Goal: Information Seeking & Learning: Check status

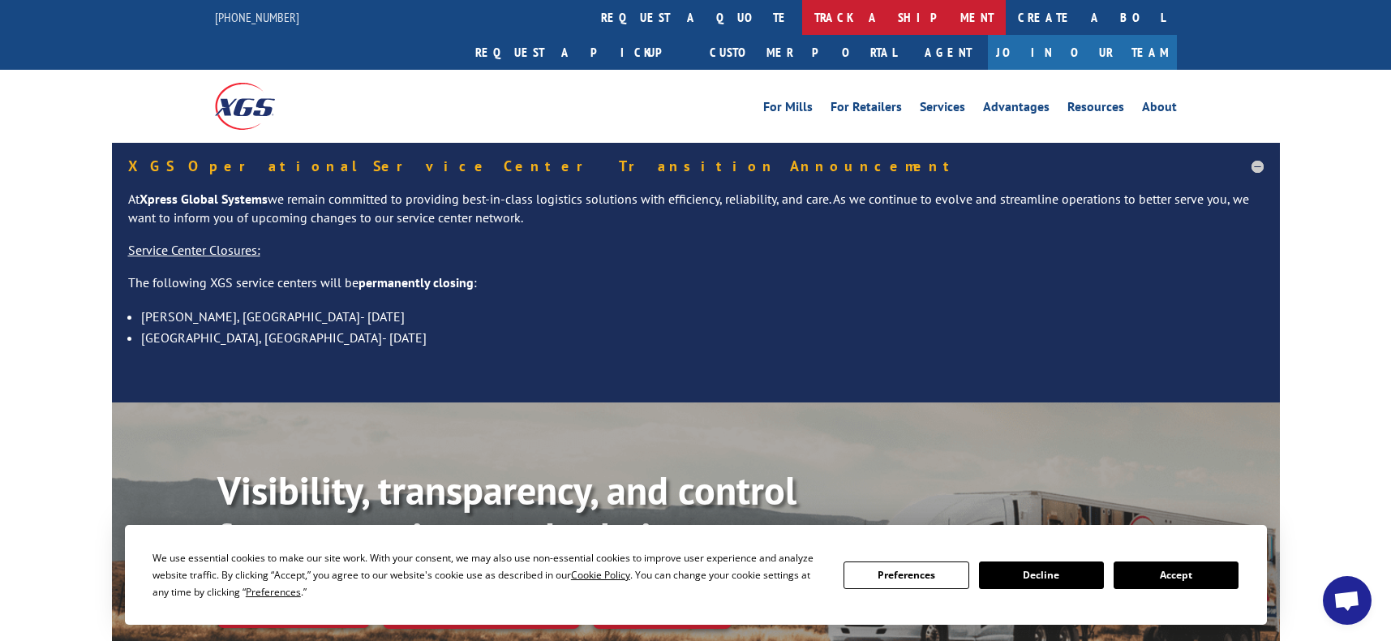
click at [802, 22] on link "track a shipment" at bounding box center [904, 17] width 204 height 35
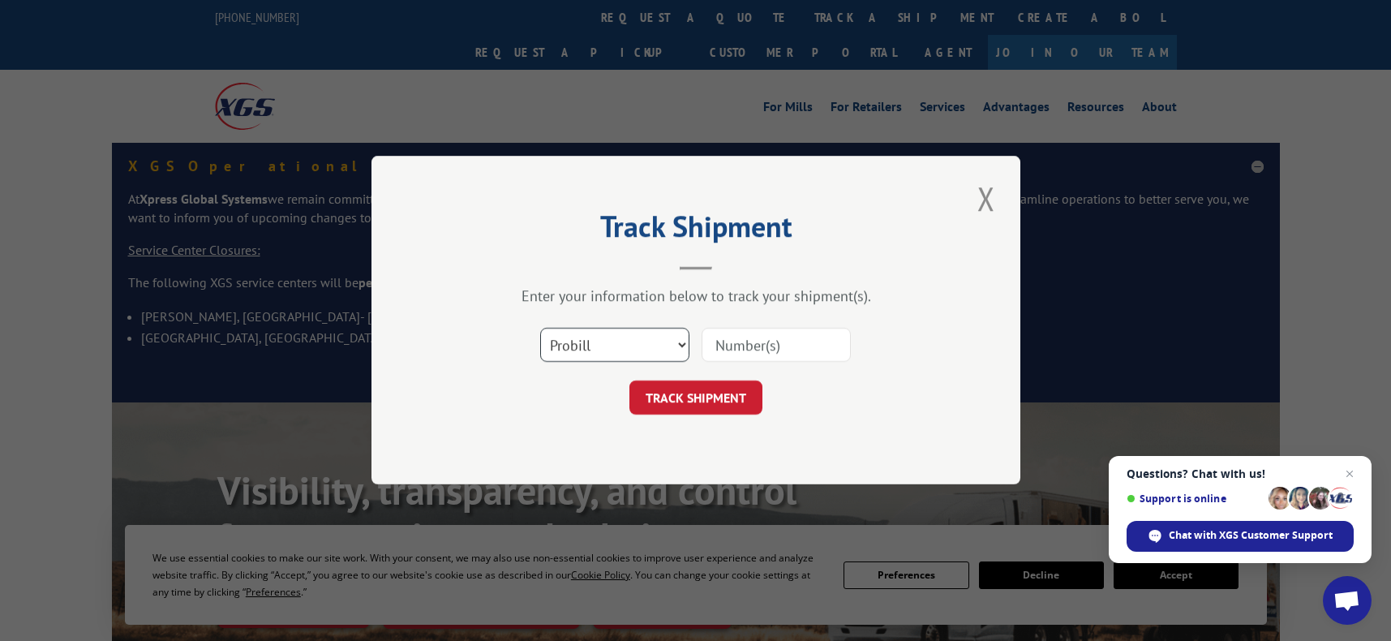
click at [678, 346] on select "Select category... Probill BOL PO" at bounding box center [614, 346] width 149 height 34
select select "bol"
click at [540, 329] on select "Select category... Probill BOL PO" at bounding box center [614, 346] width 149 height 34
click at [750, 338] on input at bounding box center [776, 346] width 149 height 34
paste input "2825491"
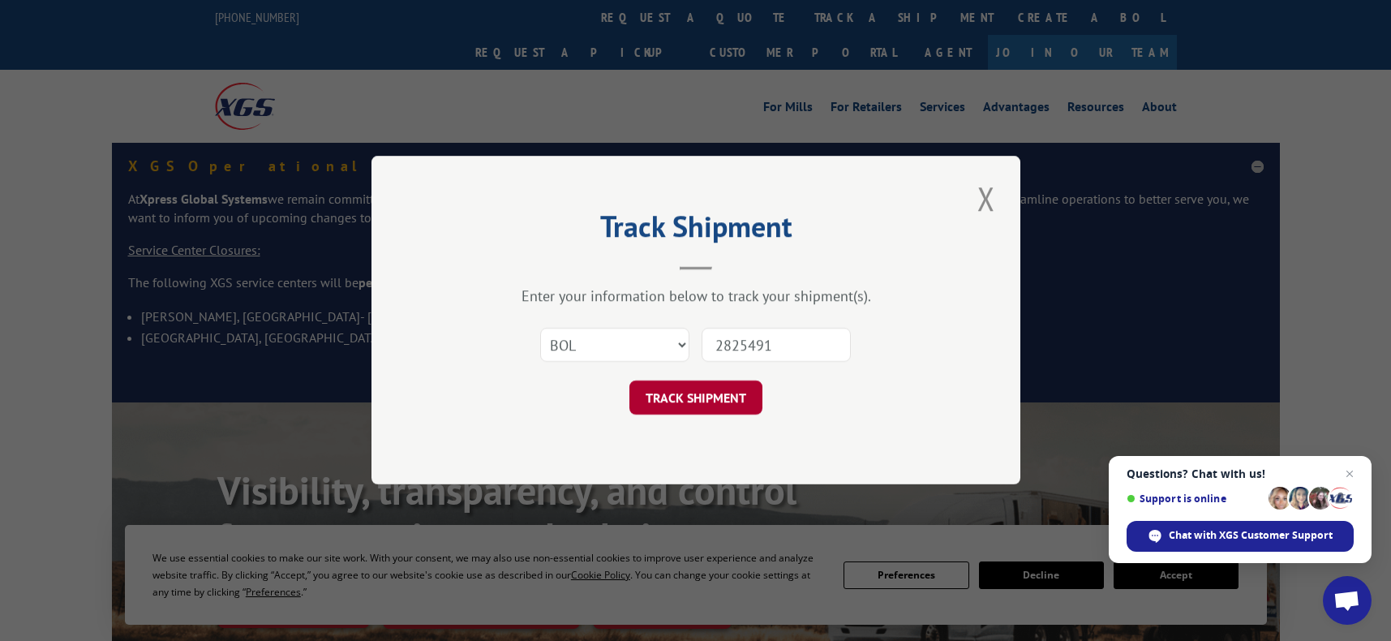
type input "2825491"
click at [691, 401] on button "TRACK SHIPMENT" at bounding box center [696, 398] width 133 height 34
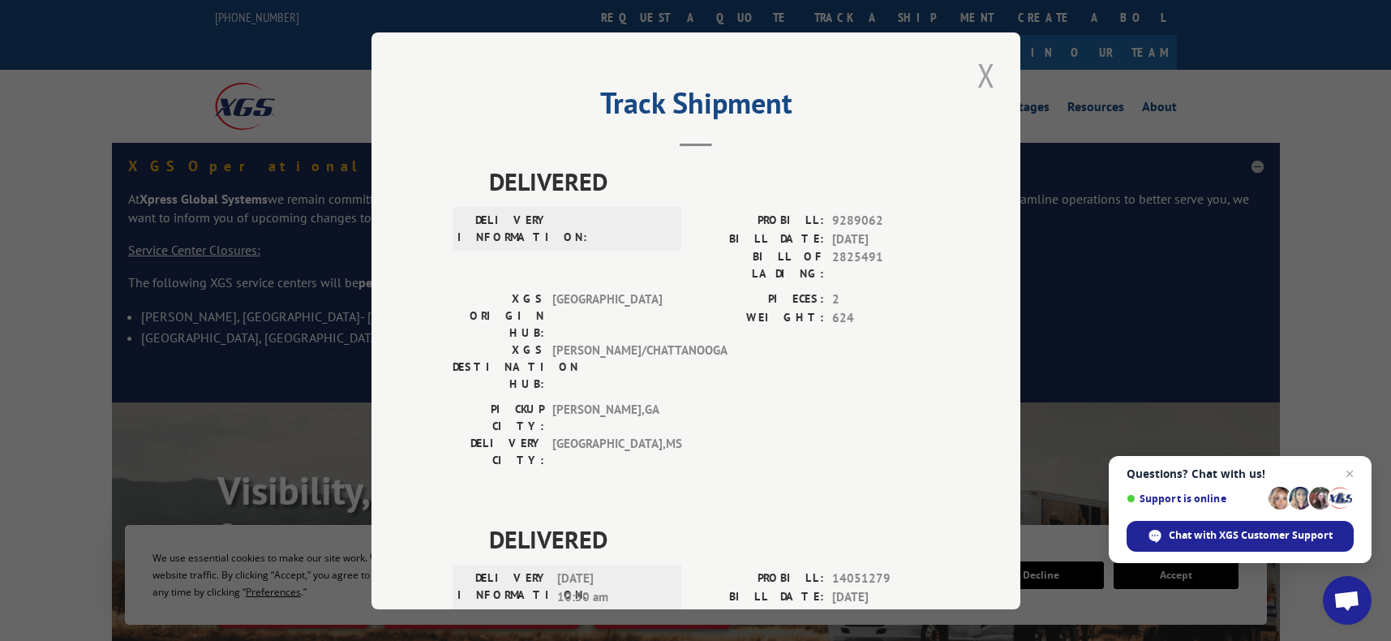
click at [974, 78] on button "Close modal" at bounding box center [987, 75] width 28 height 45
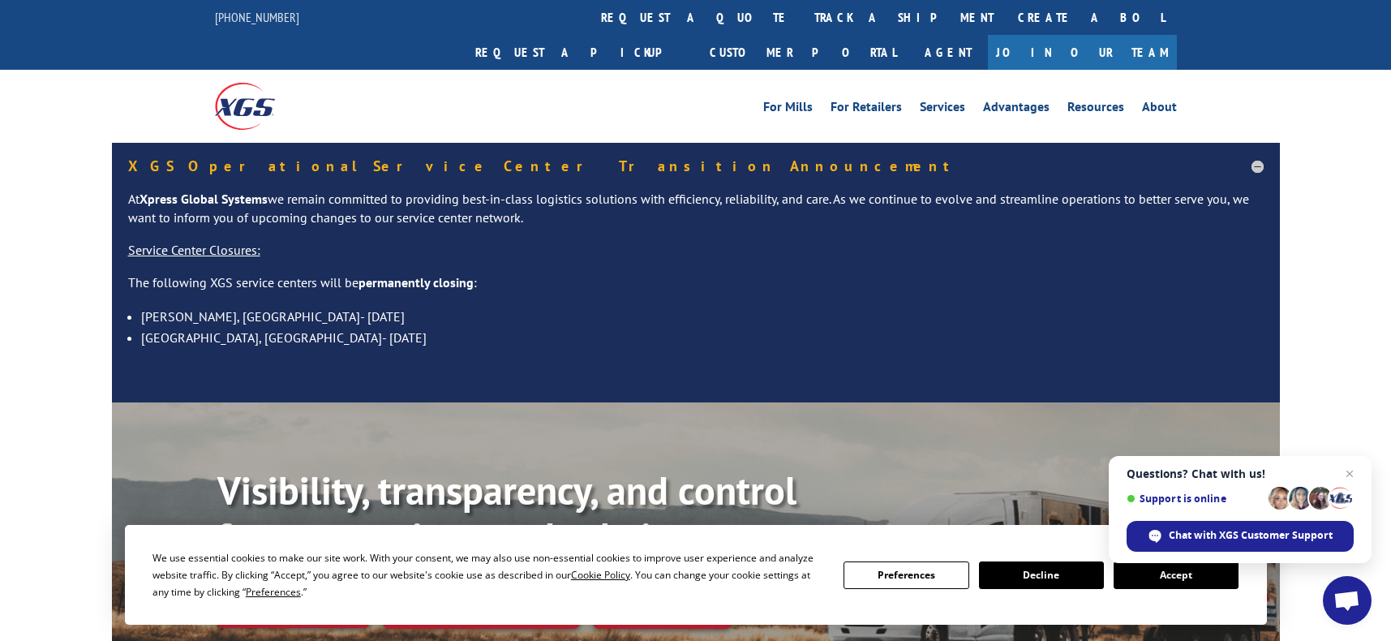
scroll to position [325, 0]
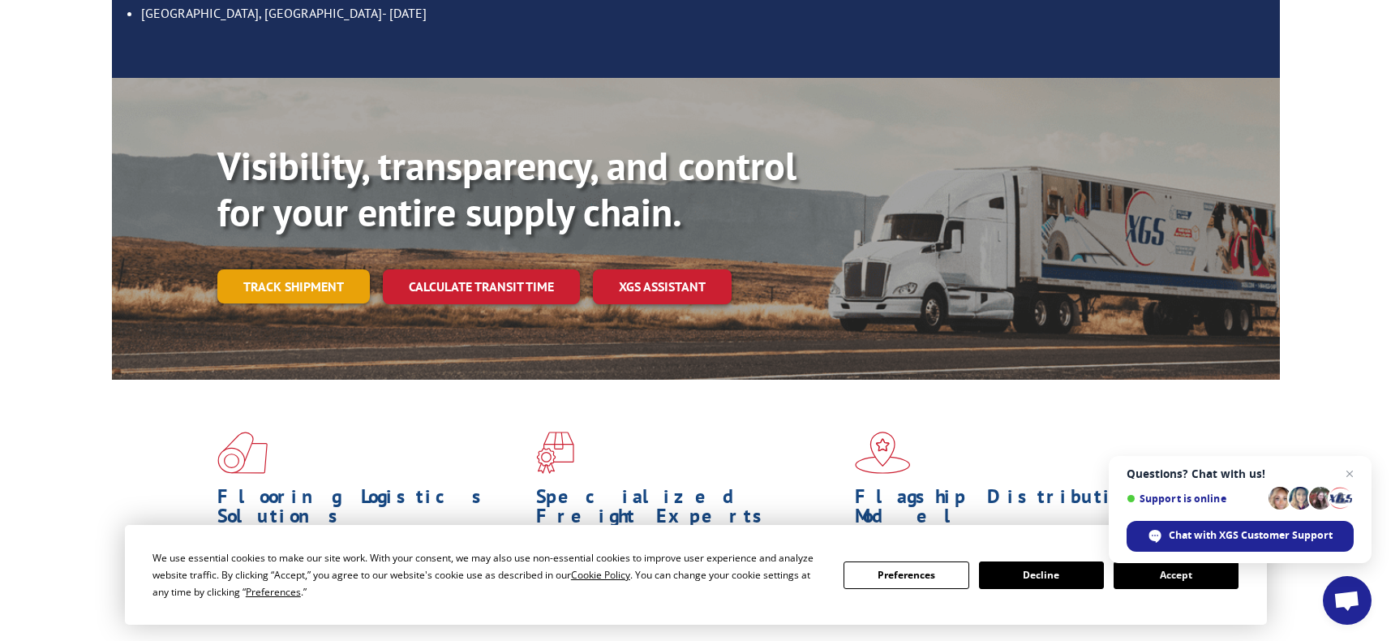
click at [261, 269] on link "Track shipment" at bounding box center [293, 286] width 153 height 34
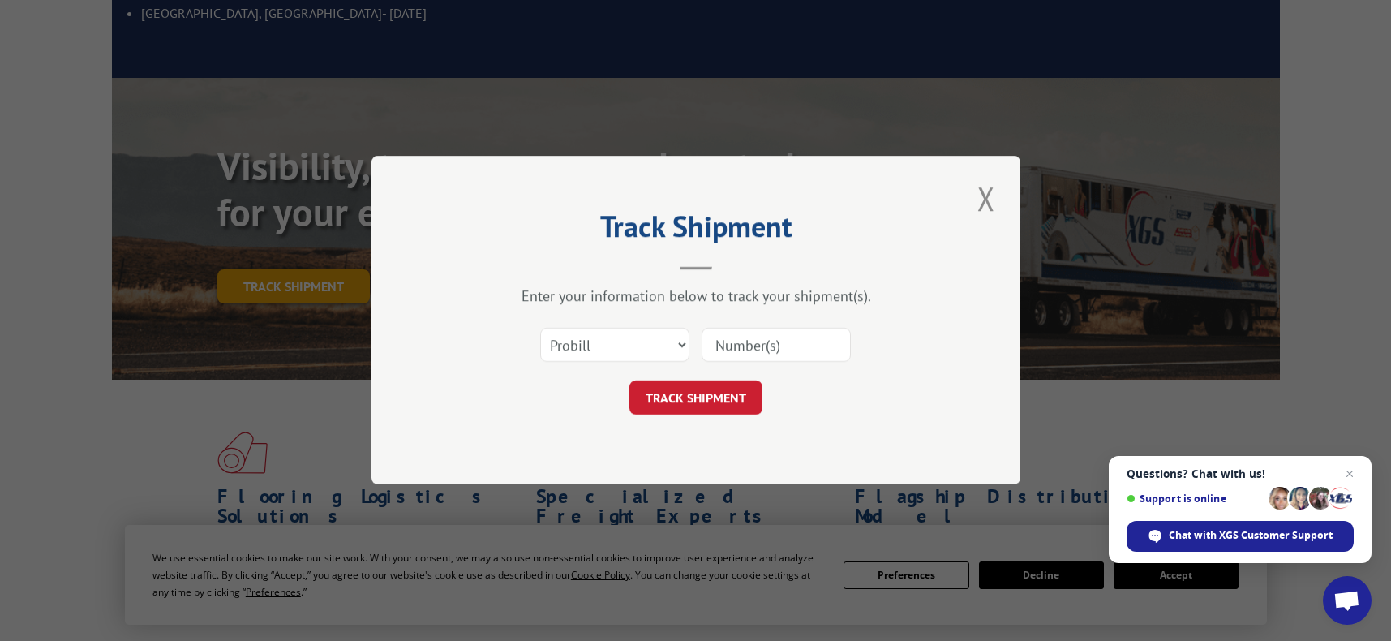
scroll to position [0, 0]
click at [623, 344] on select "Select category... Probill BOL PO" at bounding box center [614, 346] width 149 height 34
select select "bol"
click at [540, 329] on select "Select category... Probill BOL PO" at bounding box center [614, 346] width 149 height 34
click at [734, 349] on input at bounding box center [776, 346] width 149 height 34
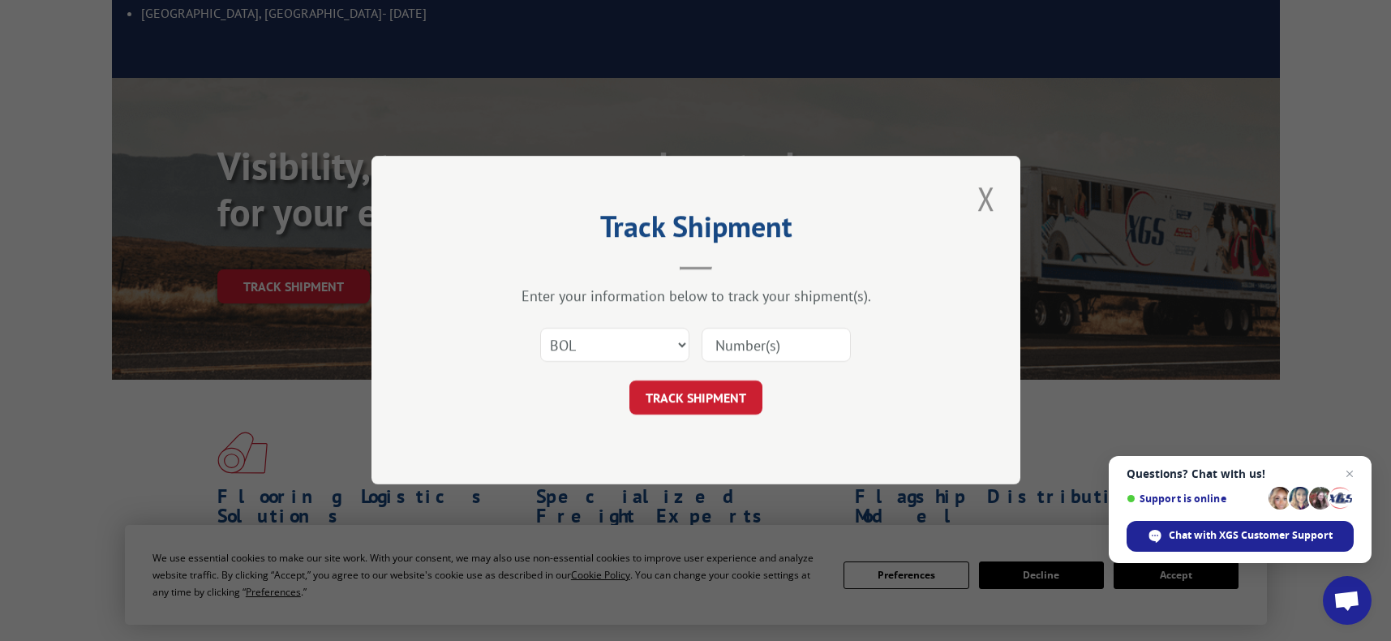
paste input "2825490"
type input "2825490"
click at [725, 399] on button "TRACK SHIPMENT" at bounding box center [696, 398] width 133 height 34
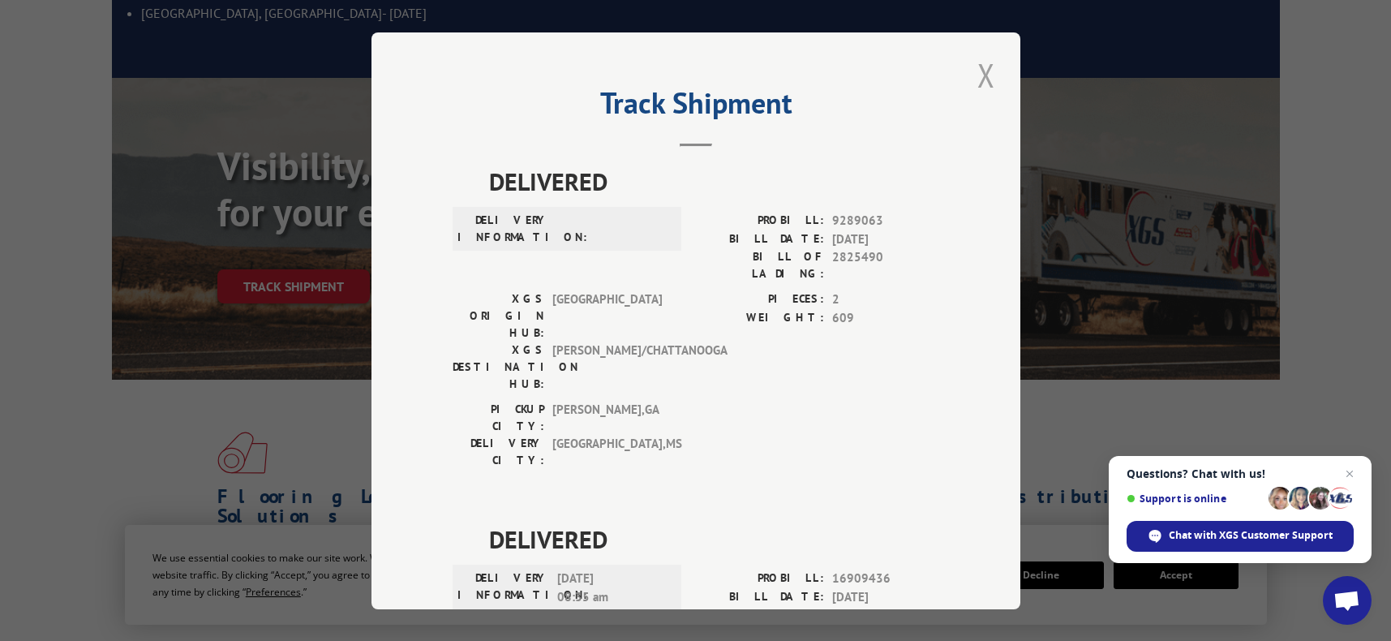
click at [977, 60] on button "Close modal" at bounding box center [987, 75] width 28 height 45
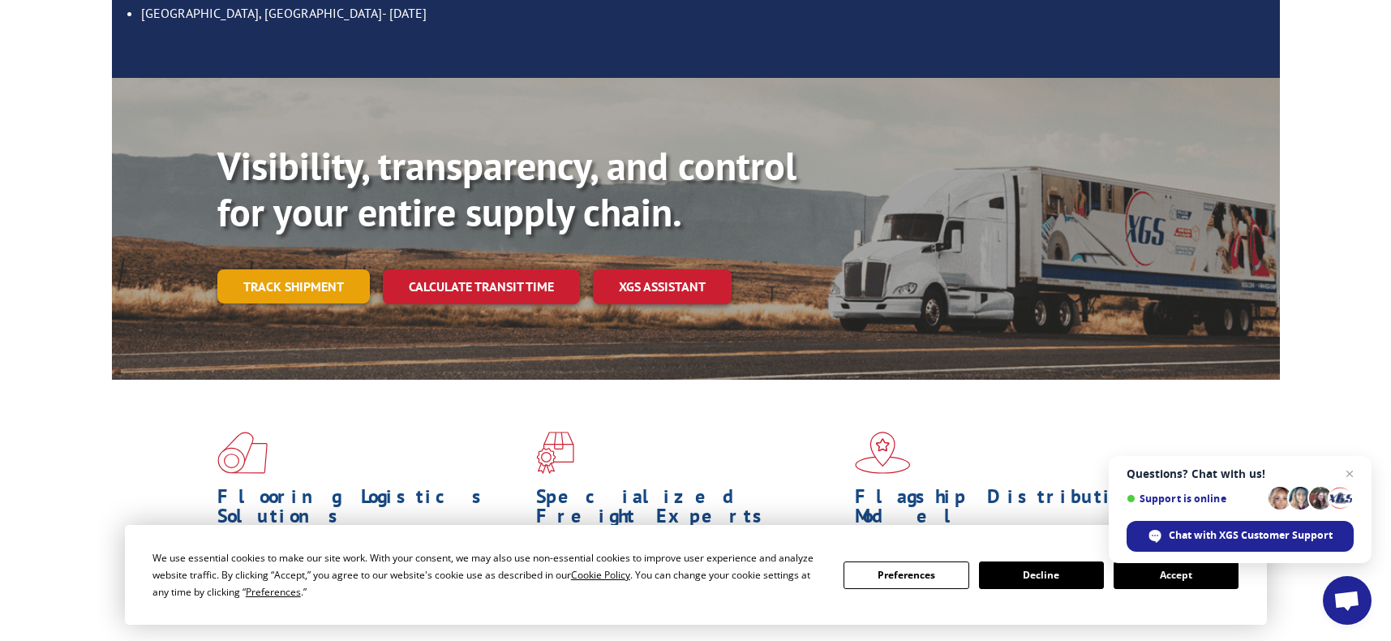
click at [286, 269] on link "Track shipment" at bounding box center [293, 286] width 153 height 34
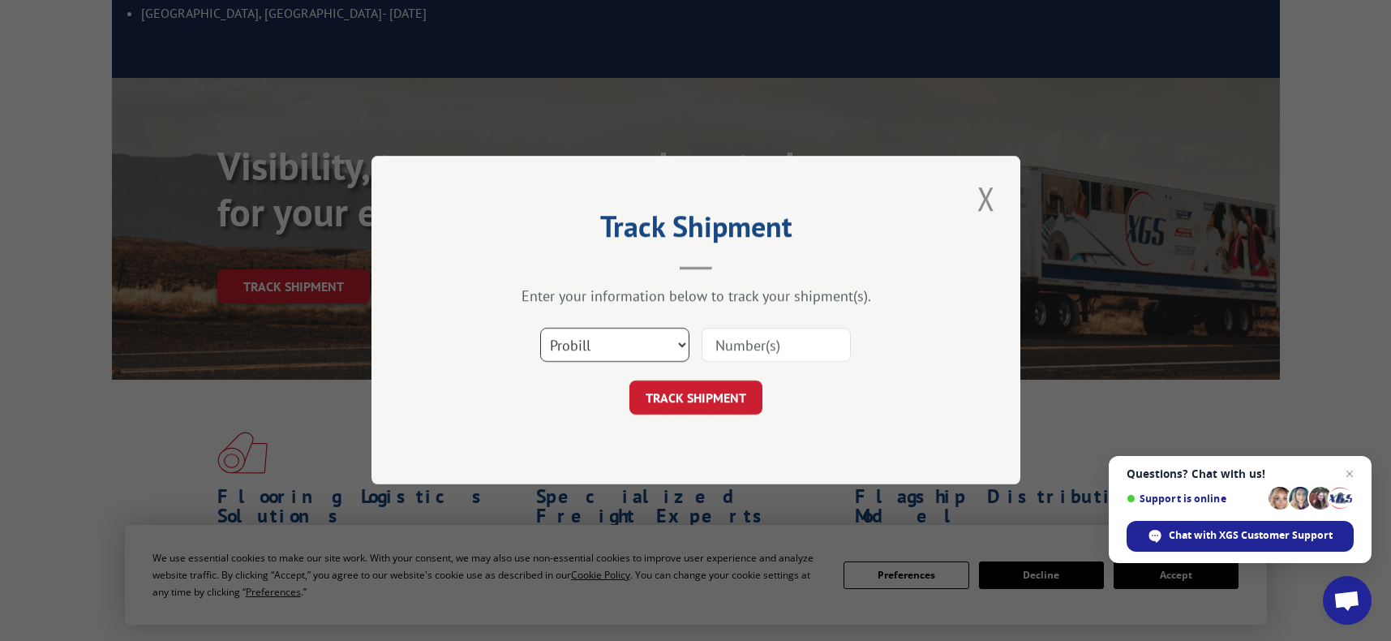
click at [686, 351] on select "Select category... Probill BOL PO" at bounding box center [614, 346] width 149 height 34
select select "bol"
click at [540, 329] on select "Select category... Probill BOL PO" at bounding box center [614, 346] width 149 height 34
click at [749, 346] on input at bounding box center [776, 346] width 149 height 34
paste input "2825490"
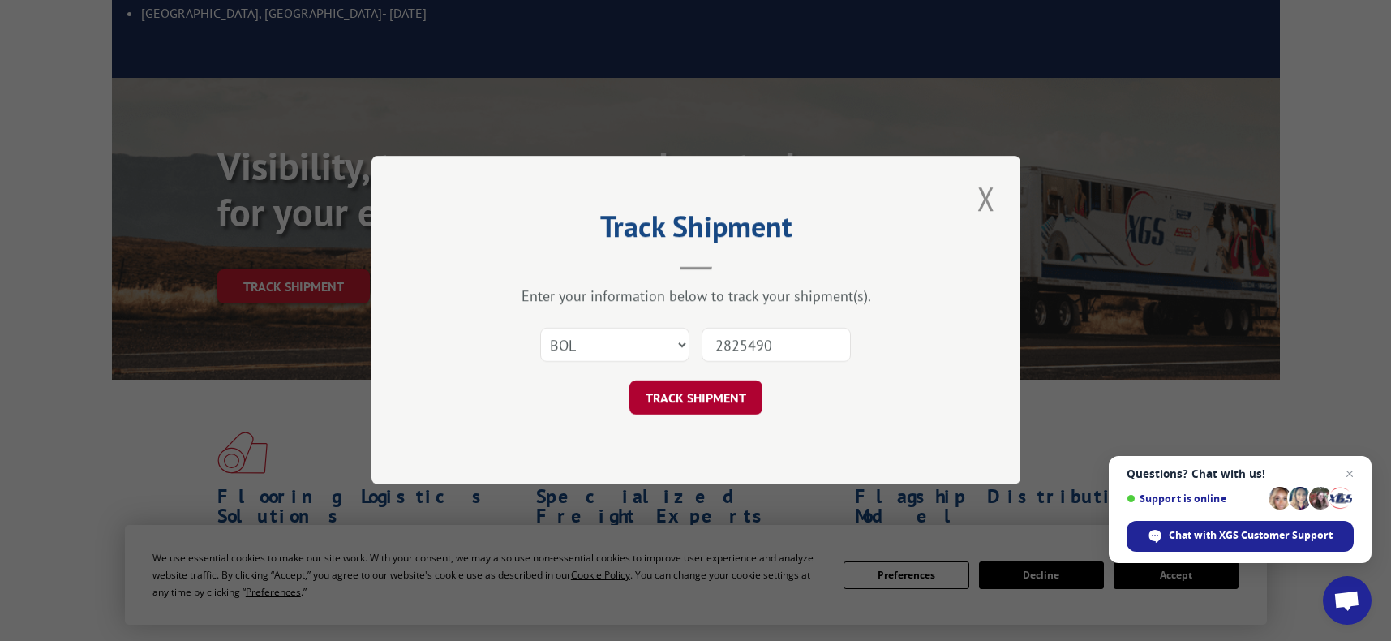
type input "2825490"
click at [710, 389] on button "TRACK SHIPMENT" at bounding box center [696, 398] width 133 height 34
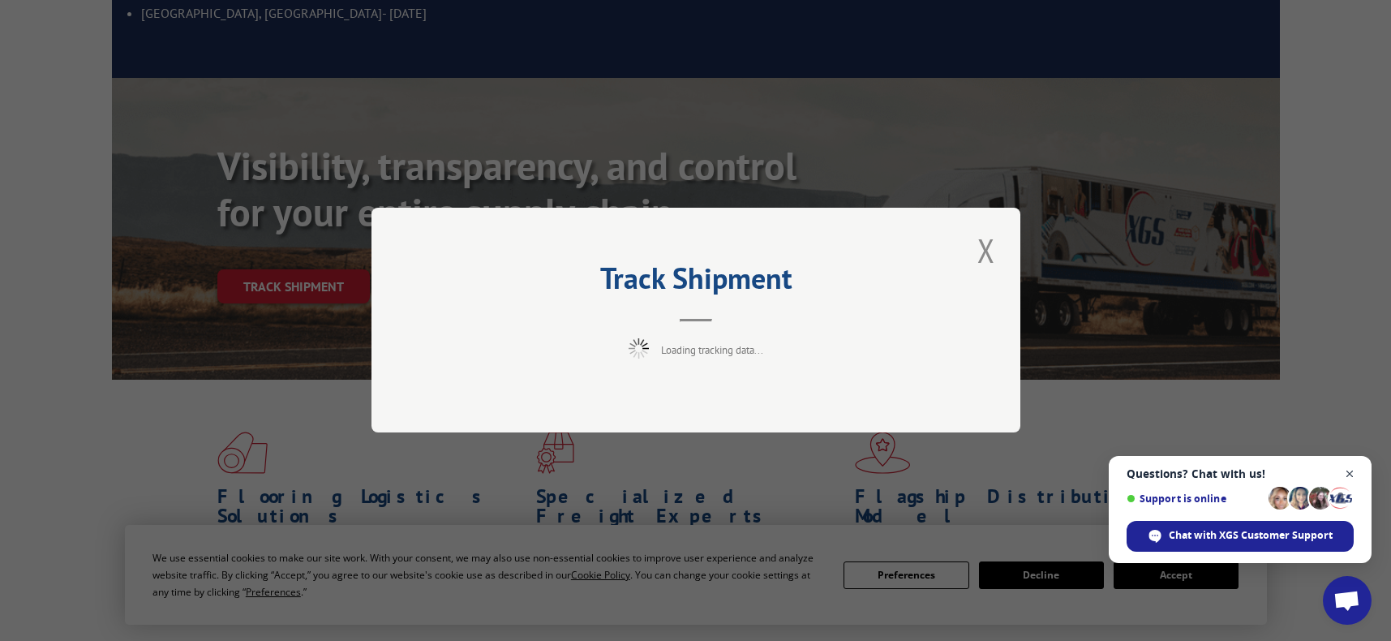
click at [1353, 471] on span "Open chat" at bounding box center [1350, 474] width 20 height 20
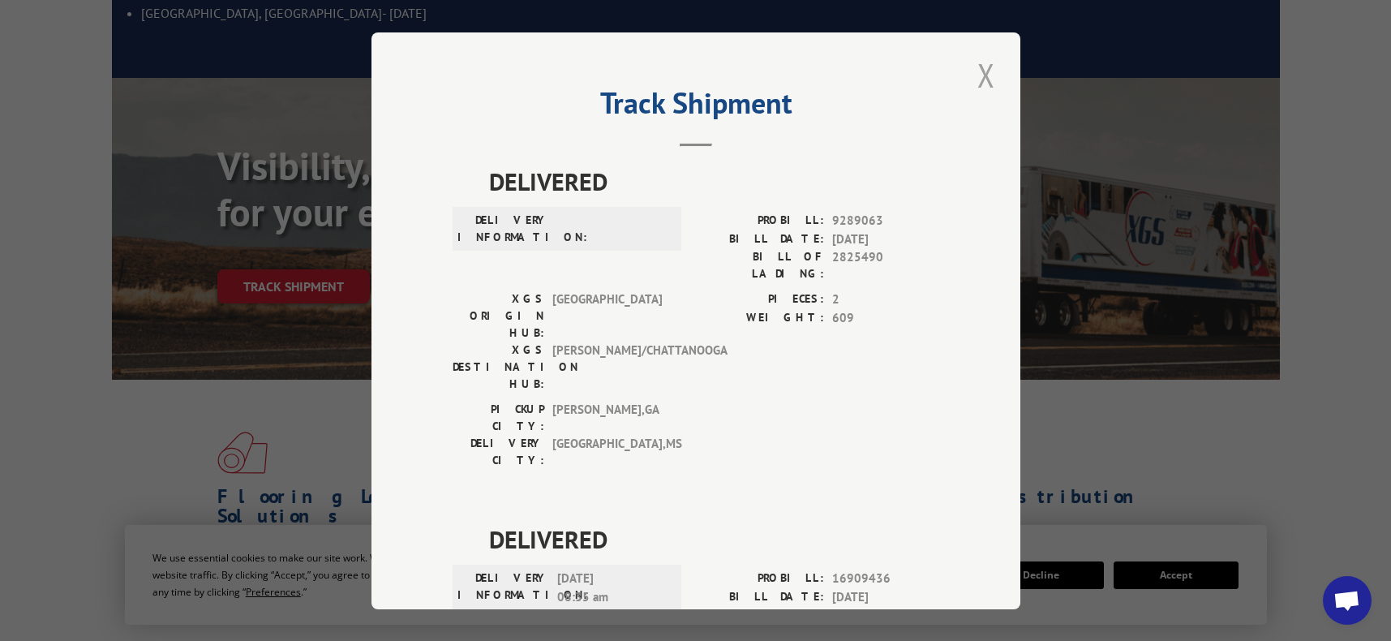
click at [975, 79] on button "Close modal" at bounding box center [987, 75] width 28 height 45
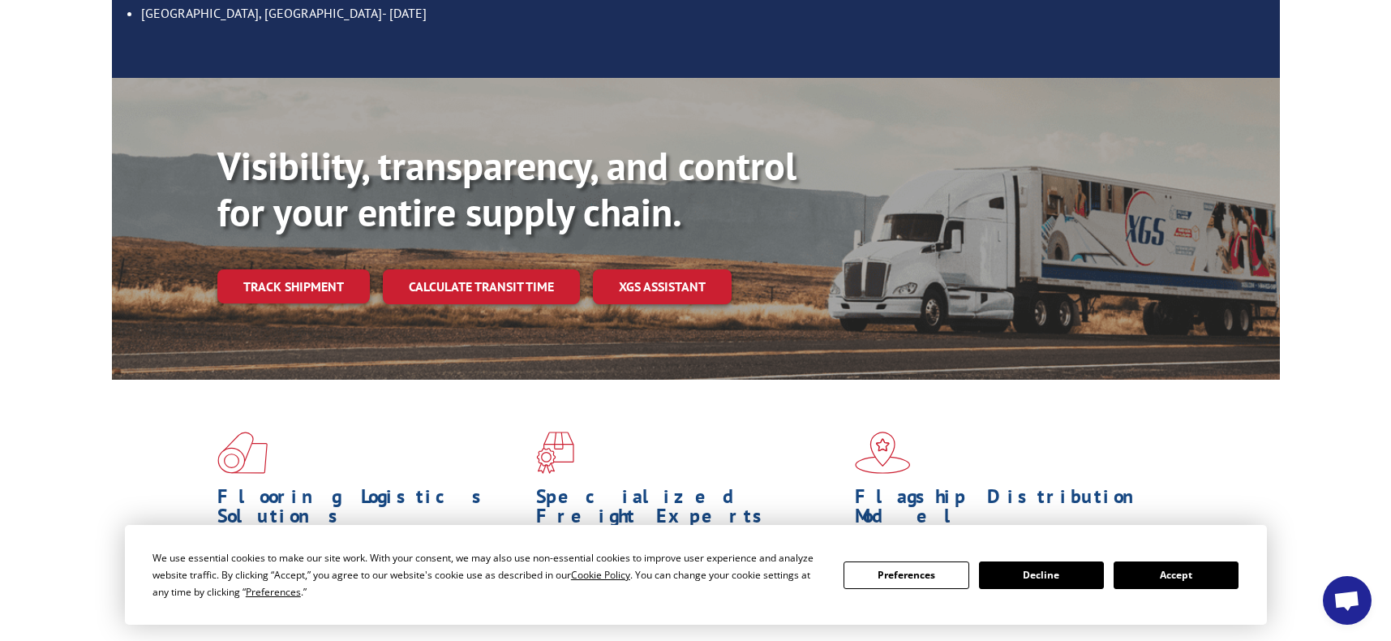
click at [1210, 574] on button "Accept" at bounding box center [1176, 575] width 125 height 28
